Goal: Information Seeking & Learning: Learn about a topic

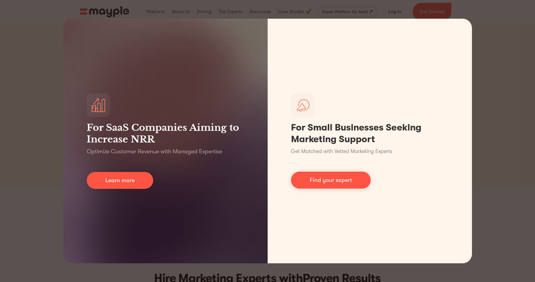
click at [503, 75] on div "For SaaS Companies Aiming to Increase NRR Optimize Customer Revenue with Manage…" at bounding box center [267, 141] width 535 height 282
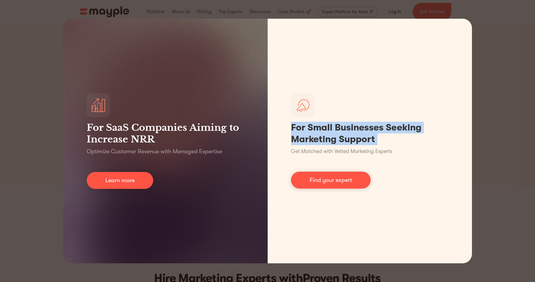
click at [503, 75] on div "For SaaS Companies Aiming to Increase NRR Optimize Customer Revenue with Manage…" at bounding box center [267, 141] width 535 height 282
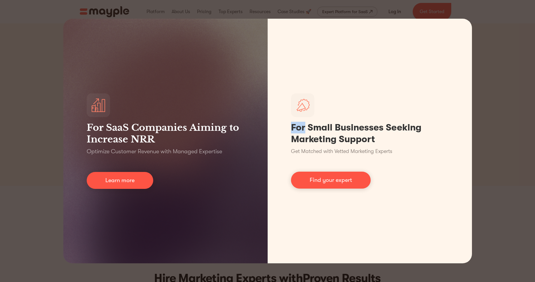
click at [503, 75] on div "For SaaS Companies Aiming to Increase NRR Optimize Customer Revenue with Manage…" at bounding box center [267, 141] width 535 height 282
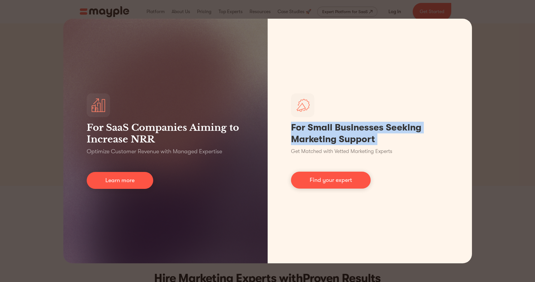
click at [503, 75] on div "For SaaS Companies Aiming to Increase NRR Optimize Customer Revenue with Manage…" at bounding box center [267, 141] width 535 height 282
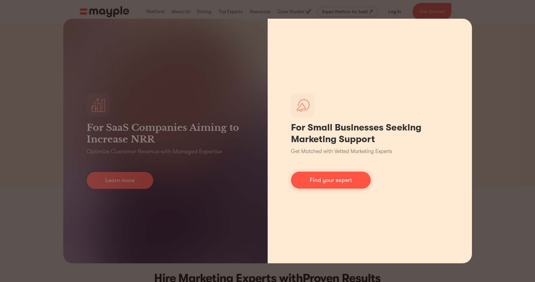
click at [313, 250] on div "For Small Businesses Seeking Marketing Support Get Matched with Vetted Marketin…" at bounding box center [369, 141] width 204 height 244
click at [464, 127] on div "For Small Businesses Seeking Marketing Support Get Matched with Vetted Marketin…" at bounding box center [369, 141] width 204 height 244
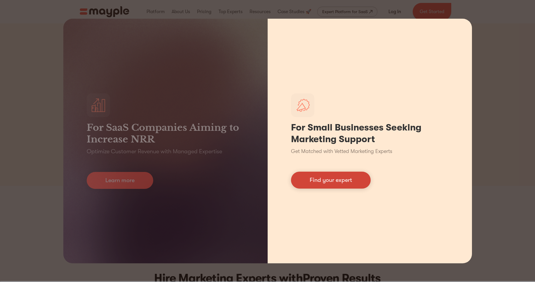
click at [333, 181] on link "Find your expert" at bounding box center [331, 179] width 80 height 17
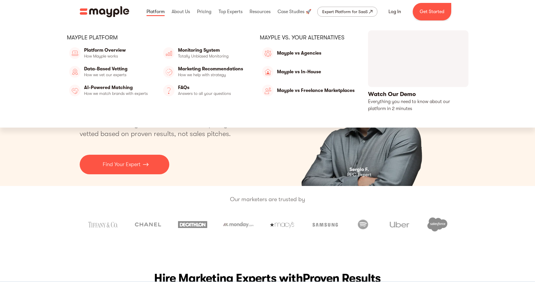
click at [156, 13] on link at bounding box center [155, 11] width 21 height 19
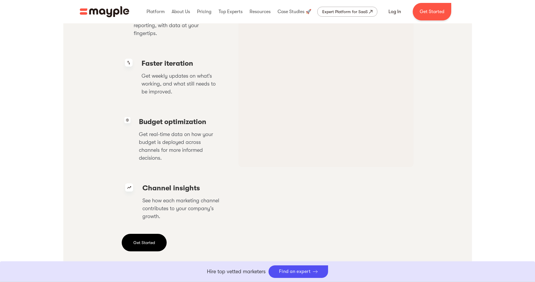
scroll to position [1225, 0]
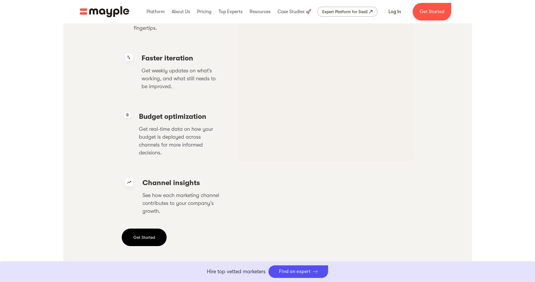
drag, startPoint x: 468, startPoint y: 65, endPoint x: 411, endPoint y: 61, distance: 57.9
click at [468, 66] on div "Manage everything in one place Better Business Intelligence On-Demand Growth Ma…" at bounding box center [267, 85] width 408 height 402
